Goal: Task Accomplishment & Management: Complete application form

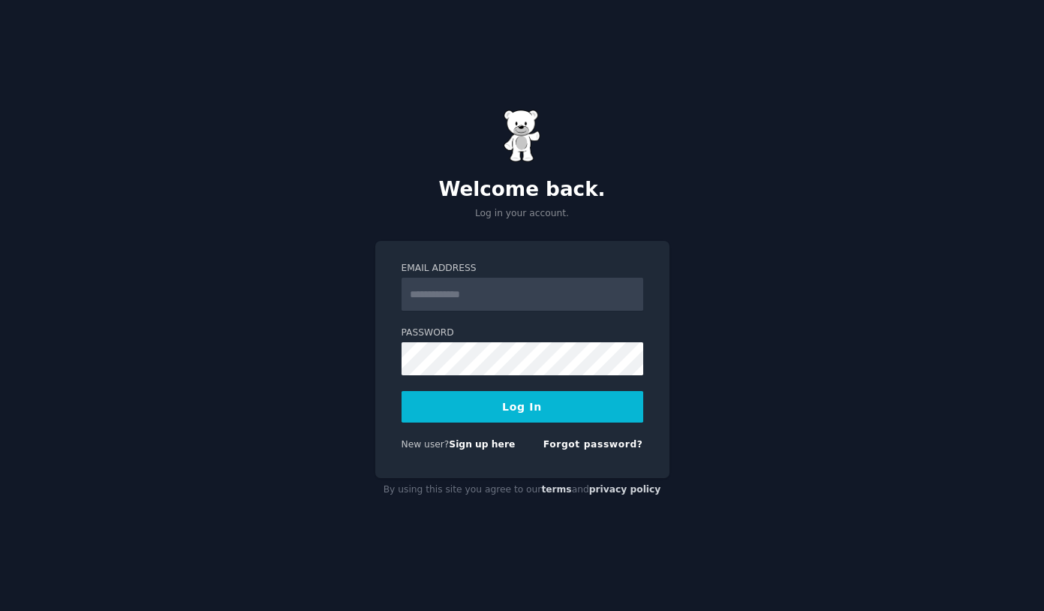
click at [516, 291] on input "Email Address" at bounding box center [523, 294] width 242 height 33
type input "**********"
click at [500, 414] on button "Log In" at bounding box center [523, 407] width 242 height 32
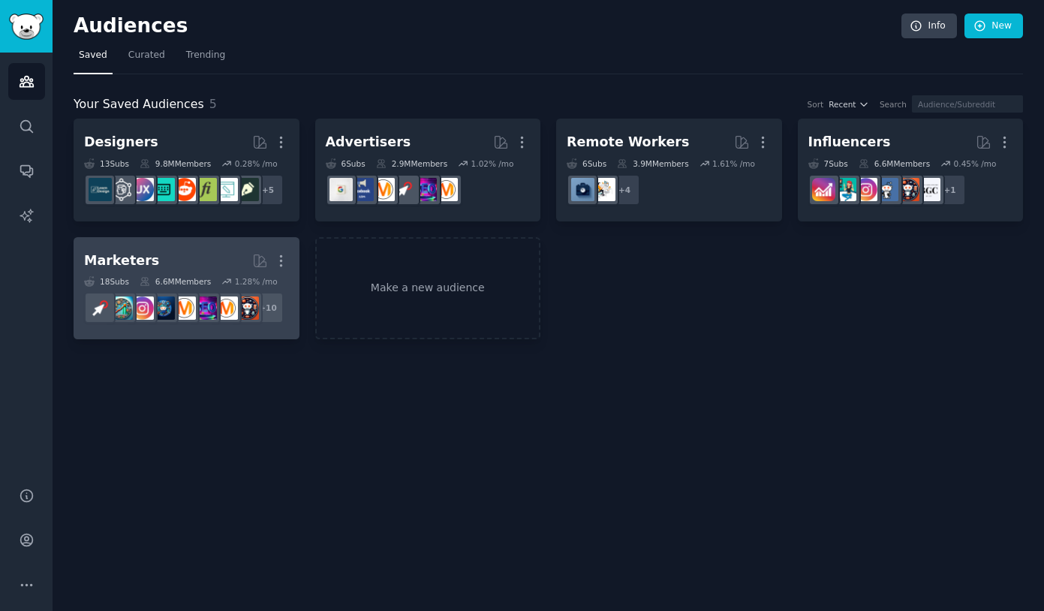
click at [223, 244] on link "Marketers More 18 Sub s 6.6M Members 1.28 % /mo + 10" at bounding box center [187, 288] width 226 height 103
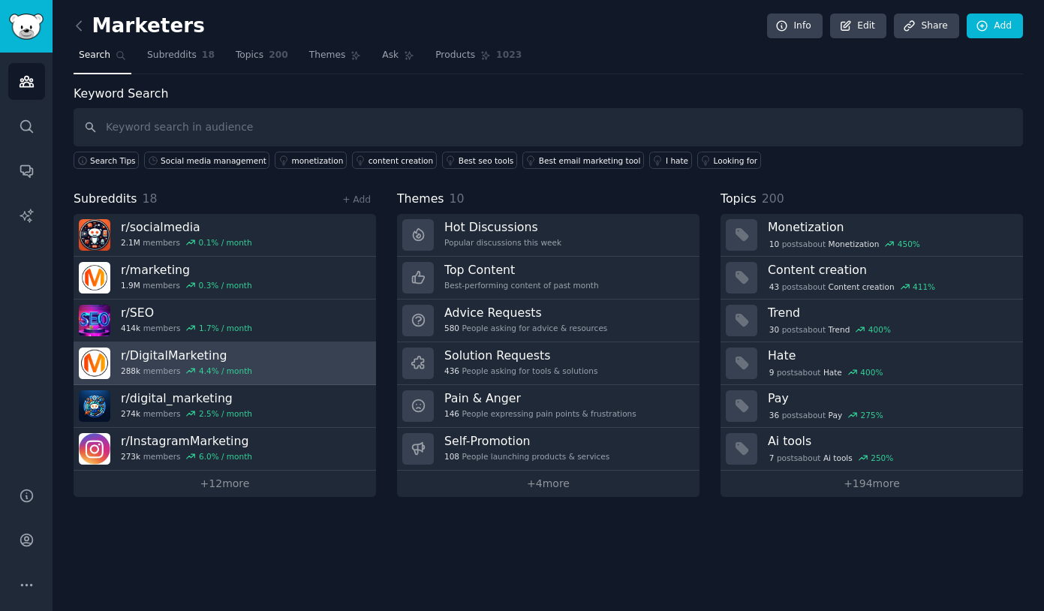
click at [290, 373] on link "r/ DigitalMarketing 288k members 4.4 % / month" at bounding box center [225, 363] width 303 height 43
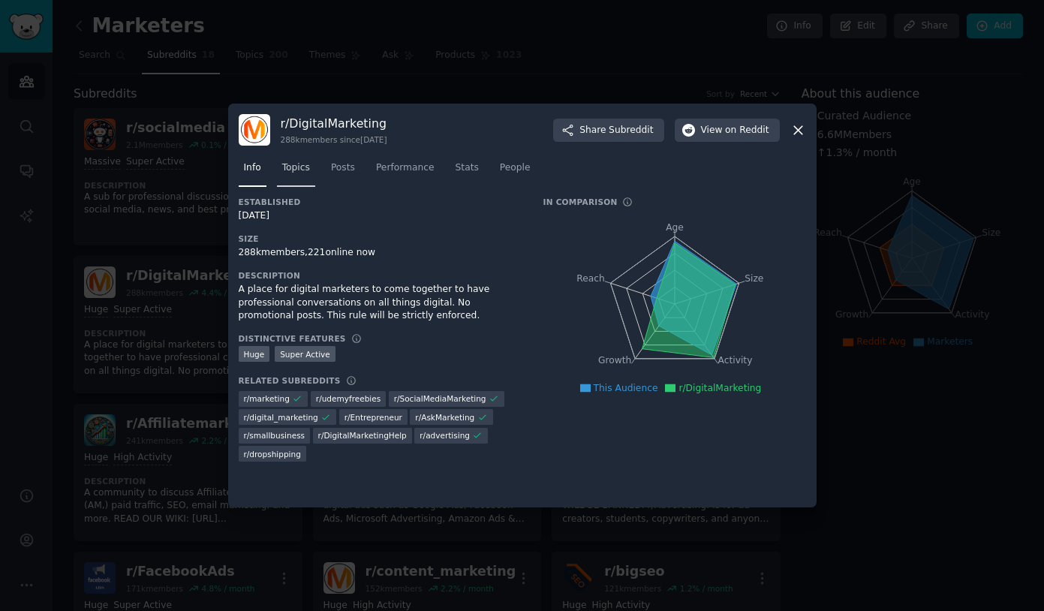
click at [297, 176] on link "Topics" at bounding box center [296, 171] width 38 height 31
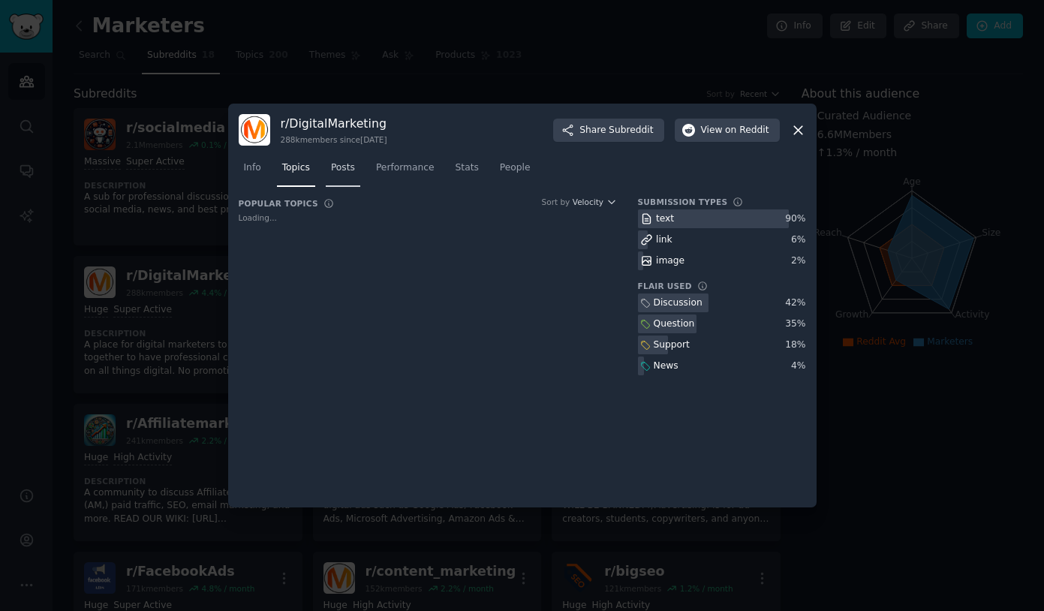
click at [360, 173] on link "Posts" at bounding box center [343, 171] width 35 height 31
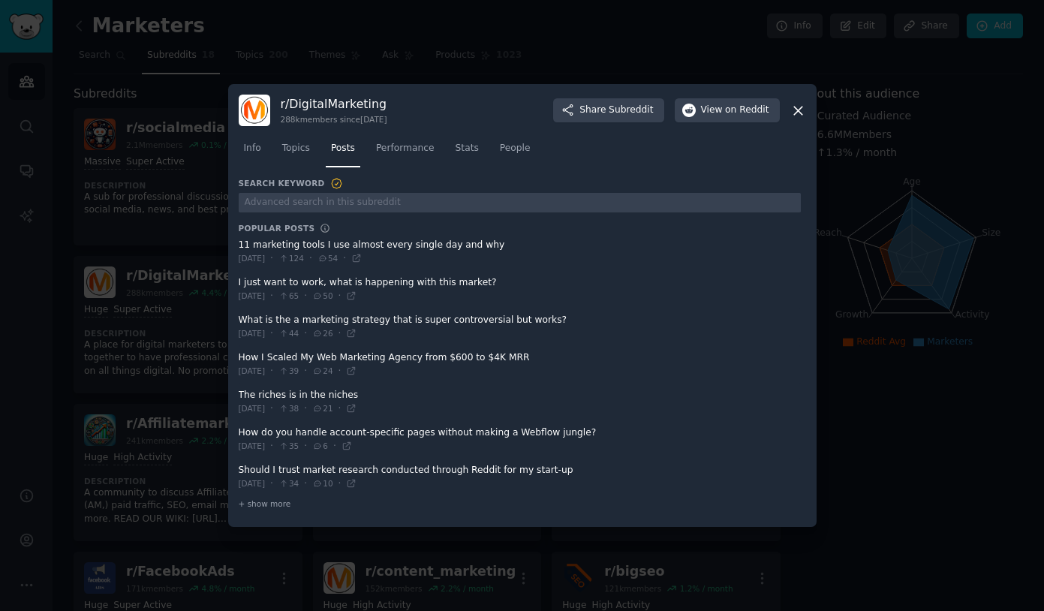
click at [308, 167] on div "Info Topics Posts Performance Stats People" at bounding box center [523, 151] width 568 height 51
click at [300, 157] on link "Topics" at bounding box center [296, 152] width 38 height 31
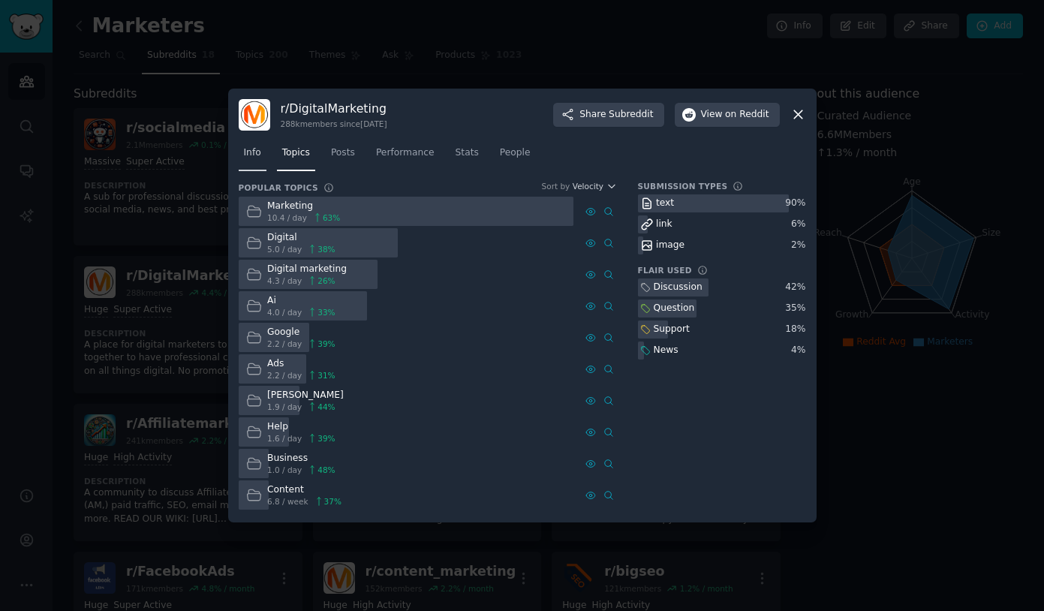
click at [258, 152] on span "Info" at bounding box center [252, 153] width 17 height 14
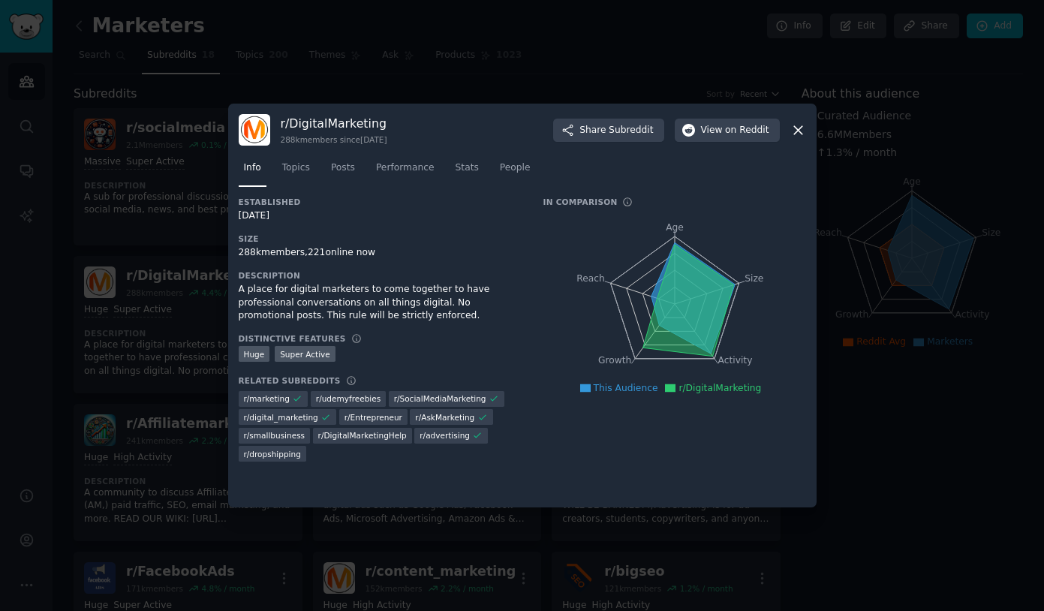
click at [672, 294] on icon at bounding box center [688, 301] width 91 height 112
click at [729, 137] on button "View on Reddit" at bounding box center [727, 131] width 105 height 24
click at [799, 127] on icon at bounding box center [799, 130] width 16 height 16
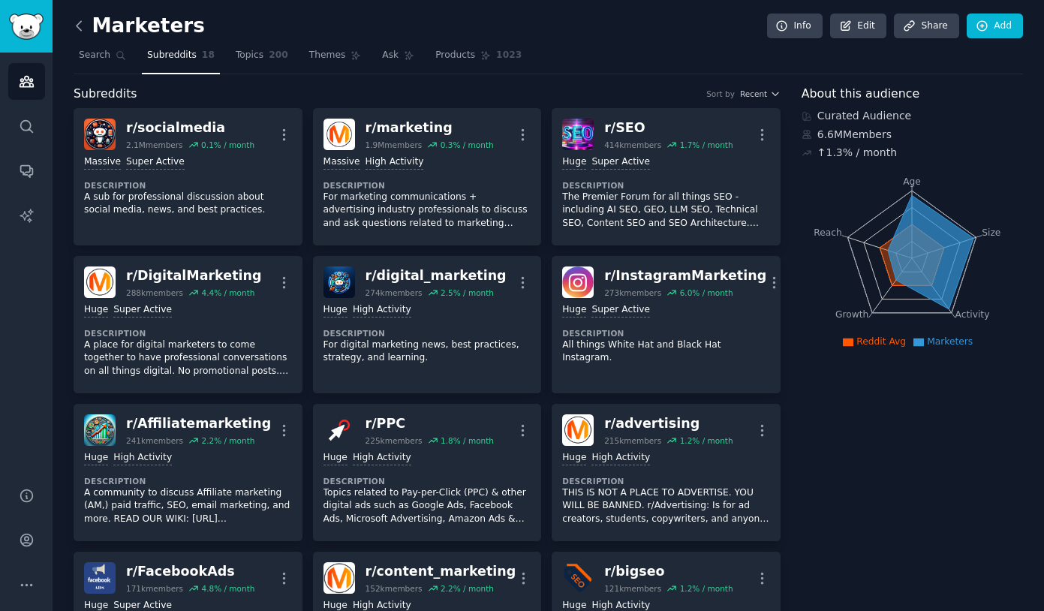
click at [81, 19] on icon at bounding box center [79, 26] width 16 height 16
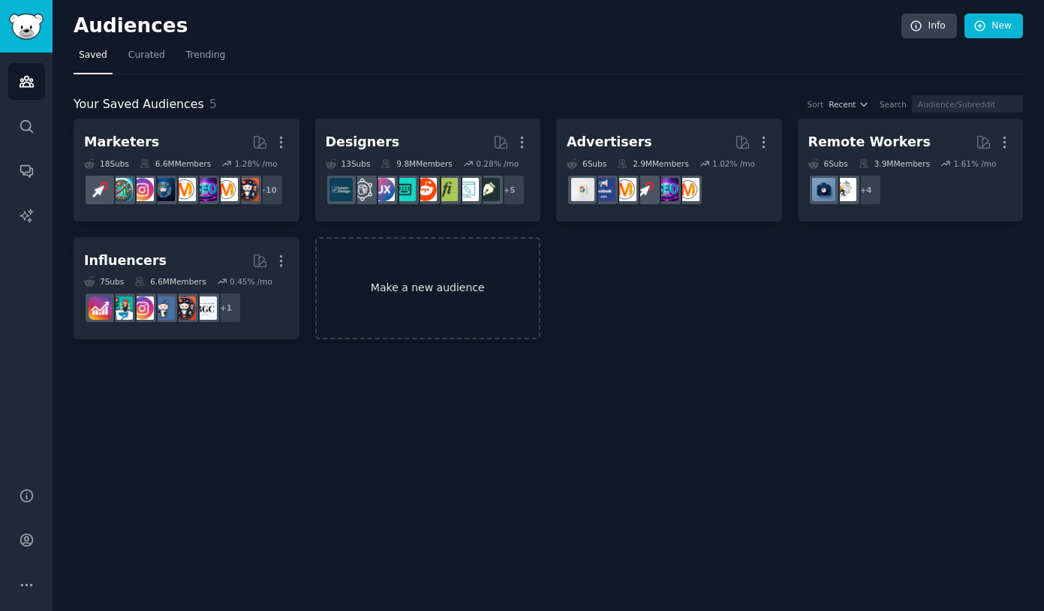
click at [390, 311] on link "Make a new audience" at bounding box center [428, 288] width 226 height 103
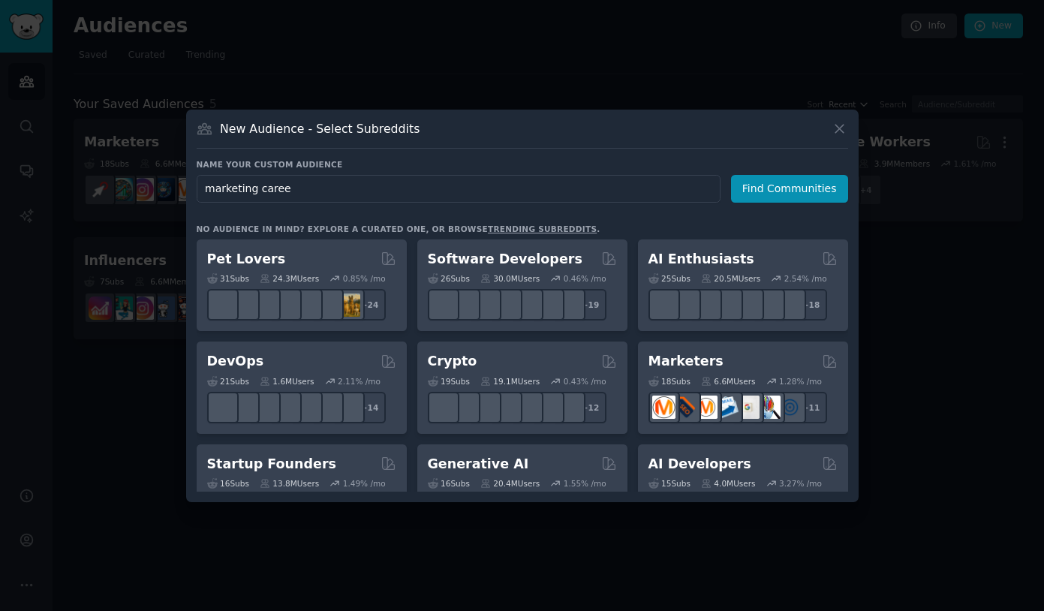
type input "marketing career"
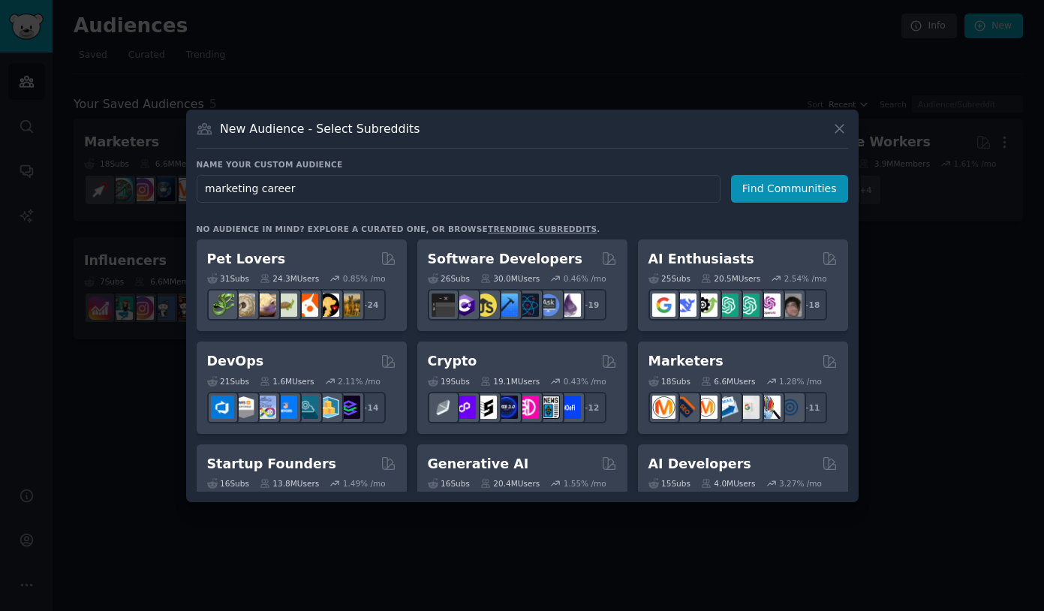
click button "Find Communities" at bounding box center [789, 189] width 117 height 28
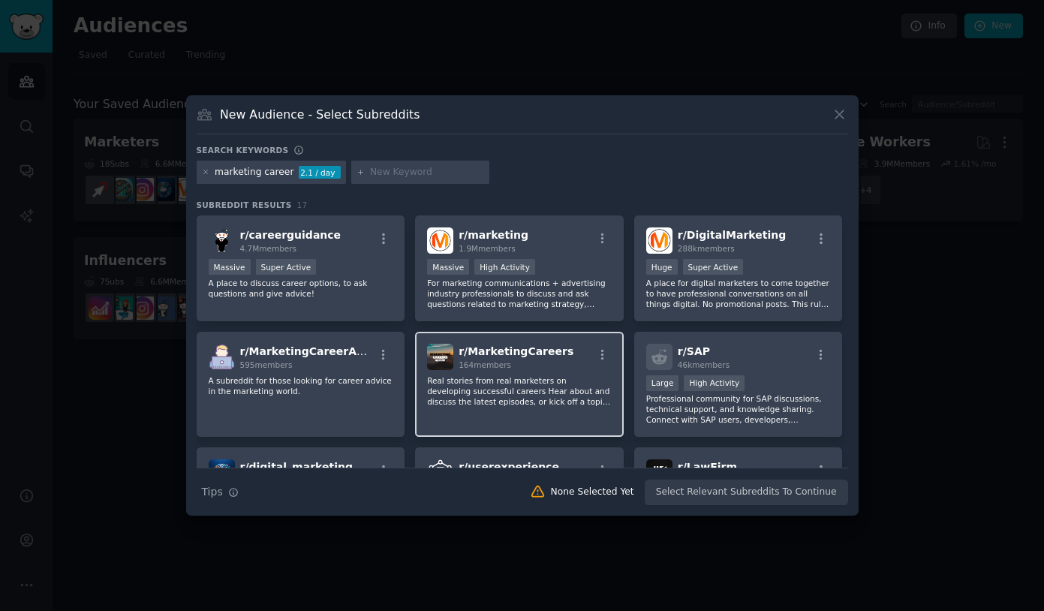
scroll to position [44, 0]
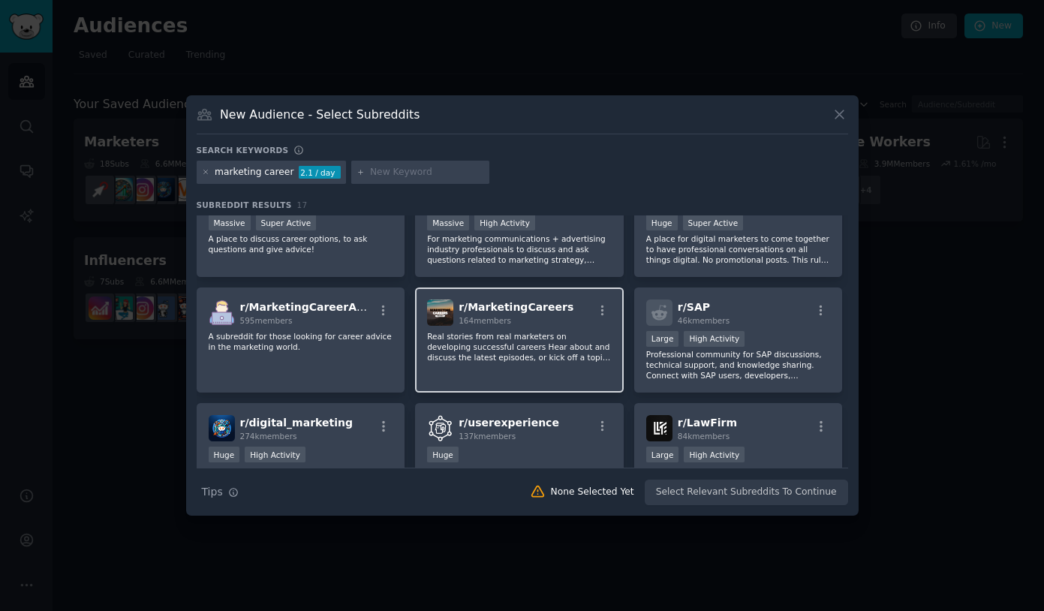
click at [422, 345] on div "r/ MarketingCareers 164 members Real stories from real marketers on developing …" at bounding box center [519, 341] width 209 height 106
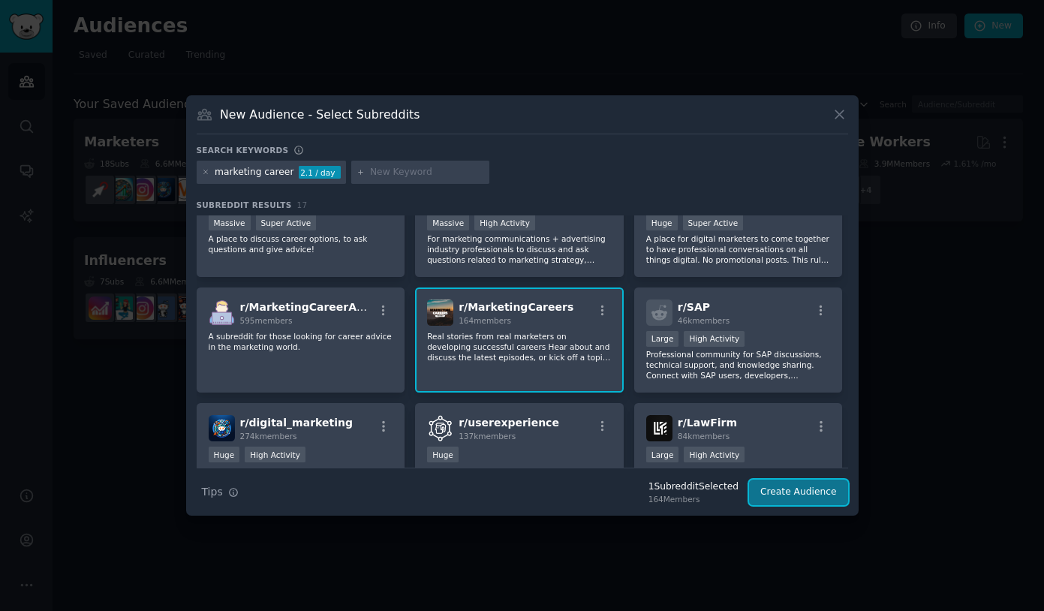
click at [795, 496] on button "Create Audience" at bounding box center [798, 493] width 99 height 26
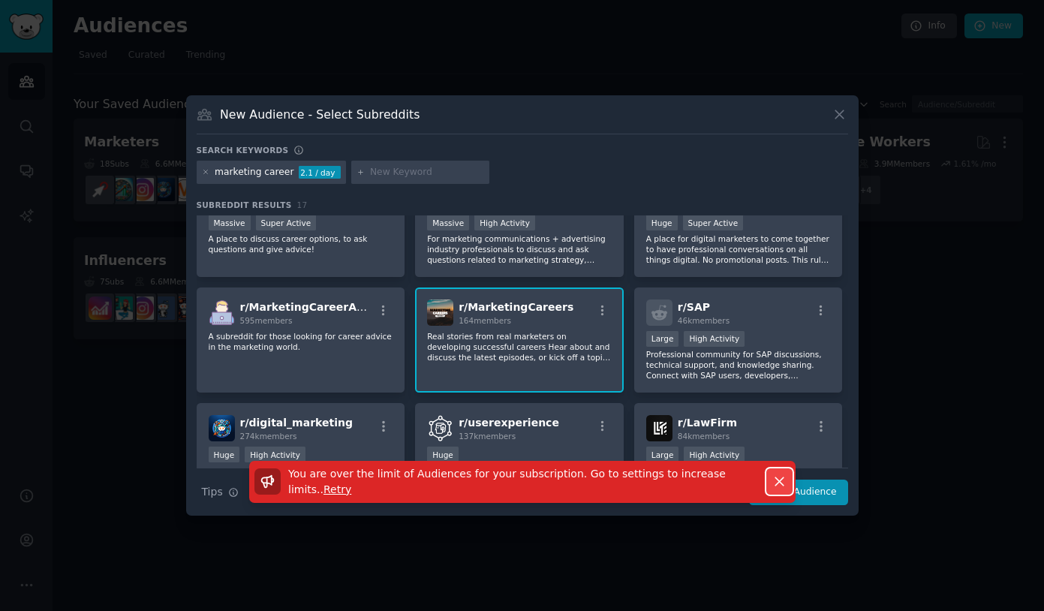
click at [770, 487] on button "Dismiss" at bounding box center [780, 482] width 26 height 26
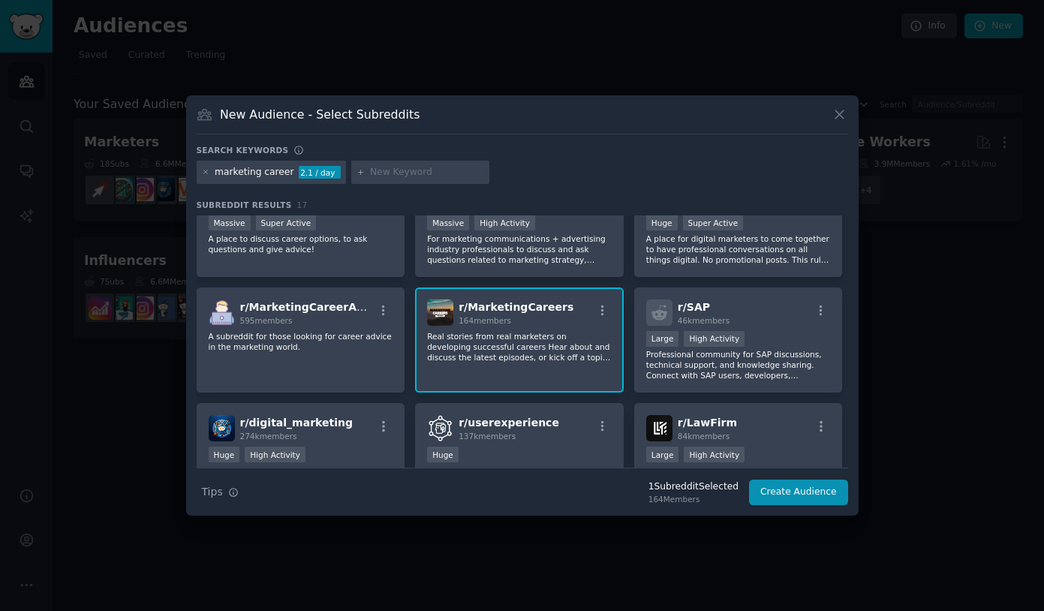
click at [707, 493] on div "1 Subreddit Selected" at bounding box center [694, 488] width 90 height 14
click at [830, 104] on div "New Audience - Select Subreddits Search keywords marketing career 2.1 / day Sub…" at bounding box center [522, 305] width 673 height 421
click at [835, 112] on icon at bounding box center [840, 115] width 16 height 16
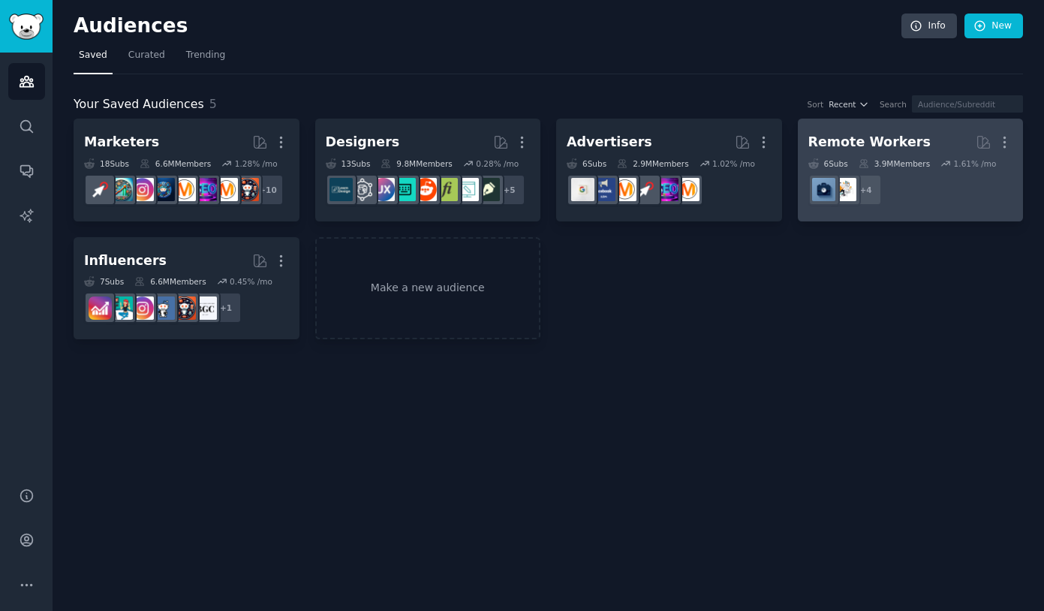
click at [832, 134] on div "Remote Workers" at bounding box center [870, 142] width 122 height 19
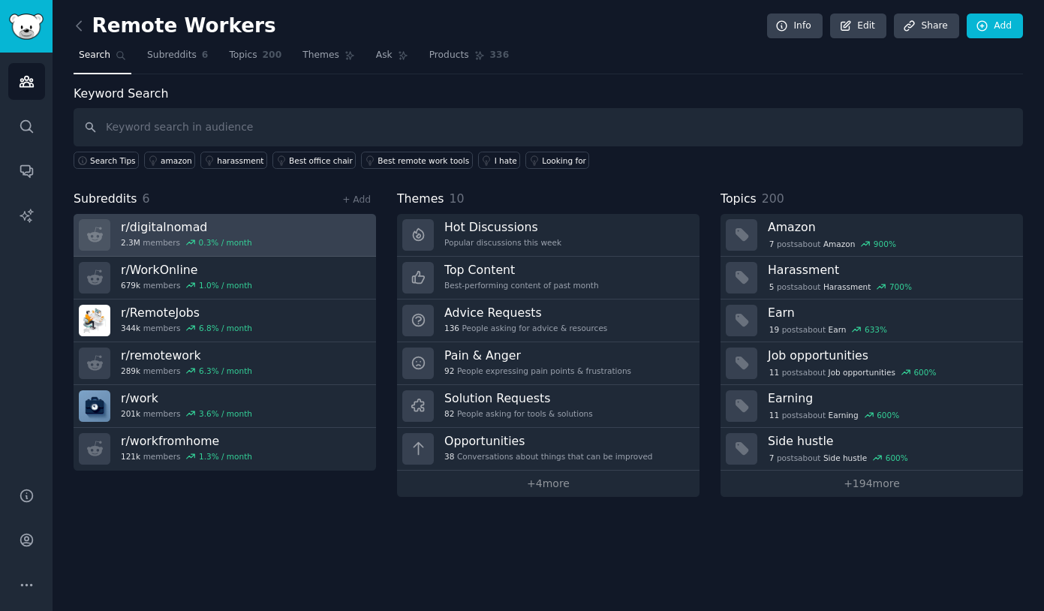
click at [331, 229] on link "r/ digitalnomad 2.3M members 0.3 % / month" at bounding box center [225, 235] width 303 height 43
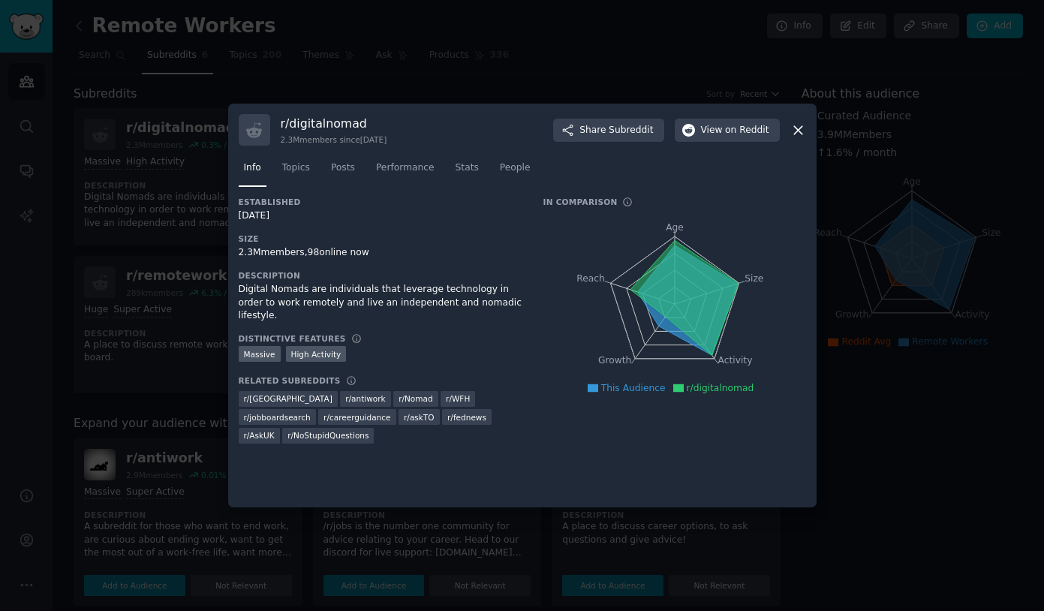
click at [794, 128] on icon at bounding box center [799, 130] width 16 height 16
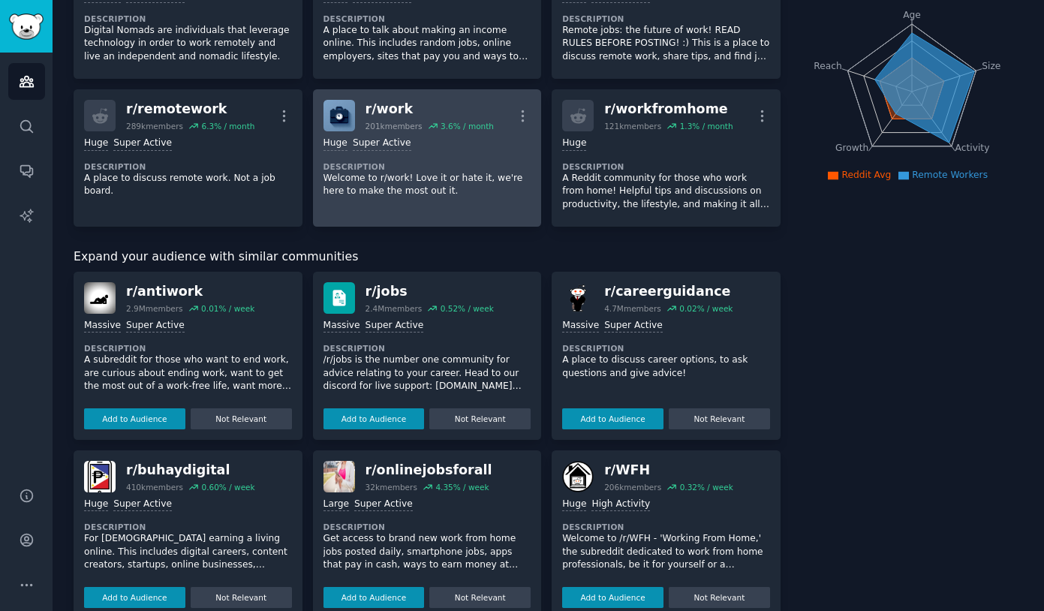
scroll to position [190, 0]
